Goal: Navigation & Orientation: Find specific page/section

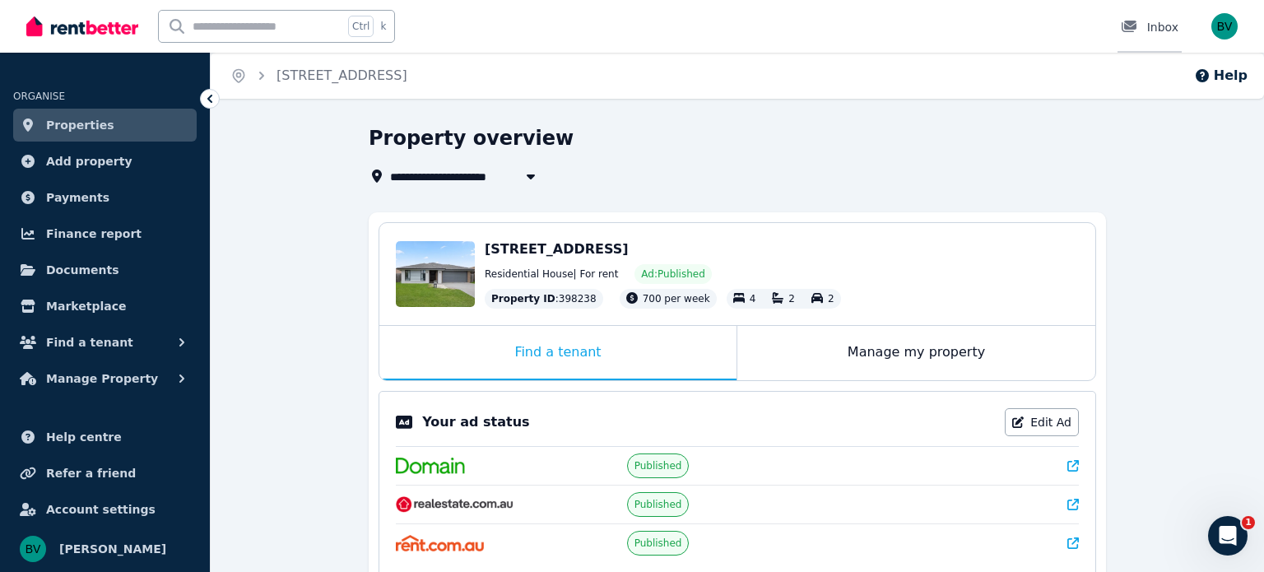
click at [1146, 26] on div at bounding box center [1134, 27] width 26 height 16
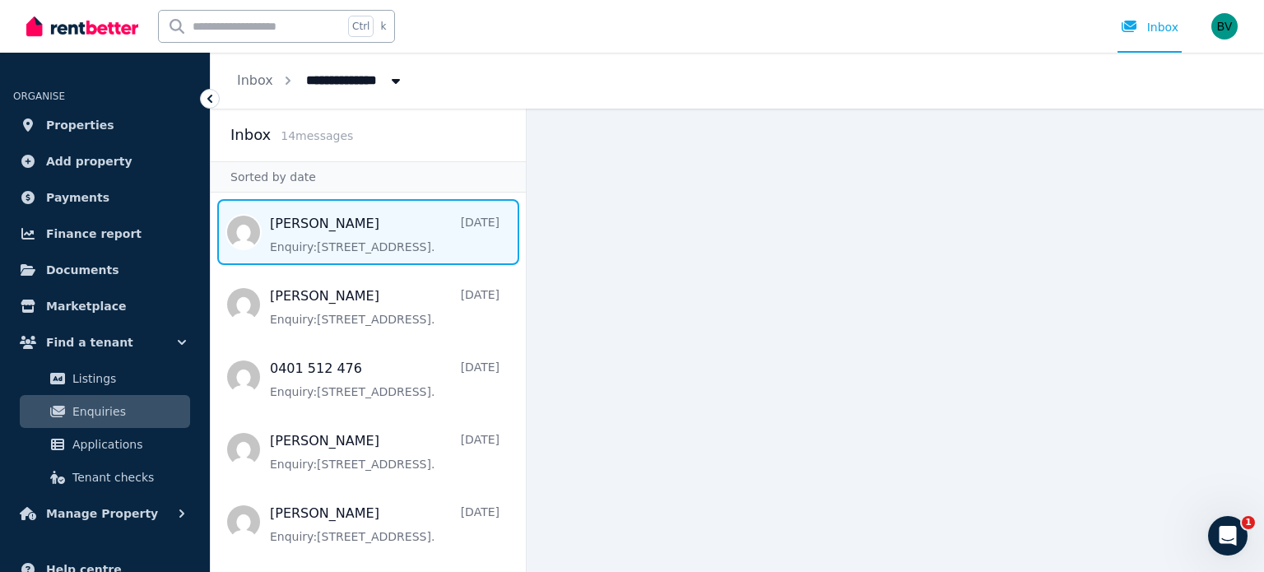
click at [392, 225] on span "Message list" at bounding box center [368, 232] width 315 height 66
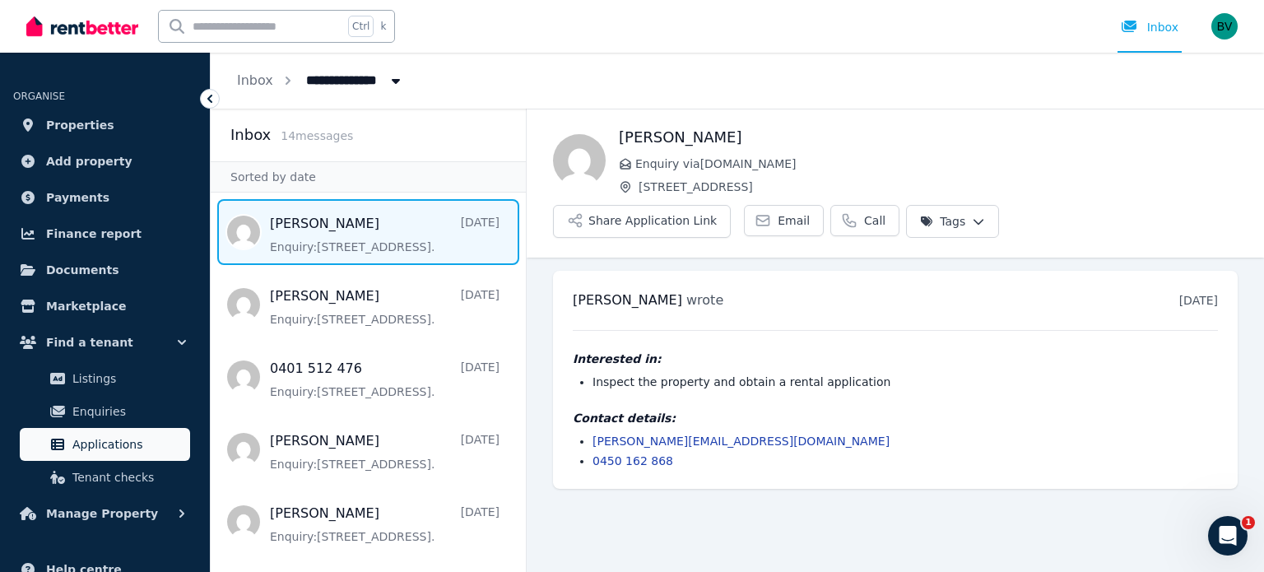
click at [151, 454] on link "Applications" at bounding box center [105, 444] width 170 height 33
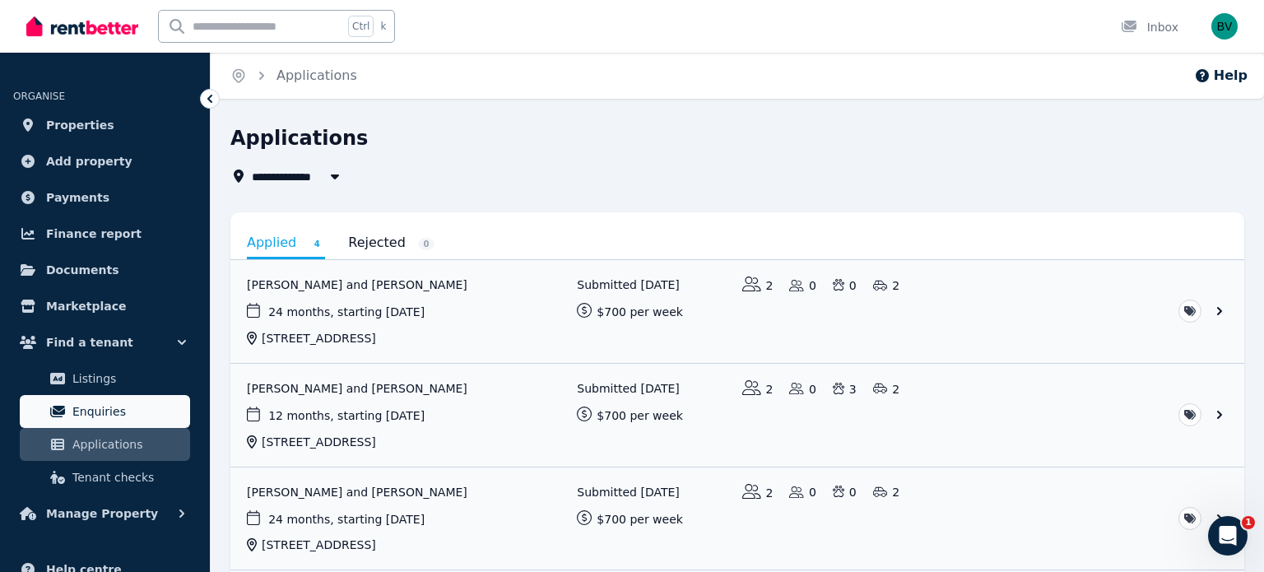
click at [128, 416] on span "Enquiries" at bounding box center [127, 412] width 111 height 20
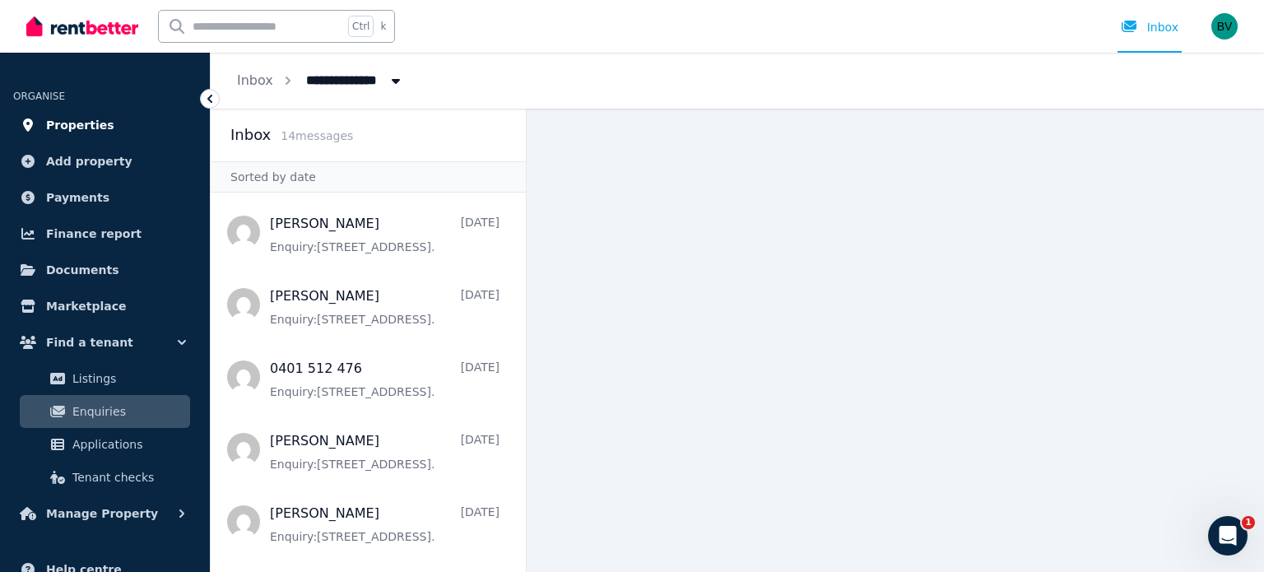
click at [80, 122] on span "Properties" at bounding box center [80, 125] width 68 height 20
